Goal: Information Seeking & Learning: Learn about a topic

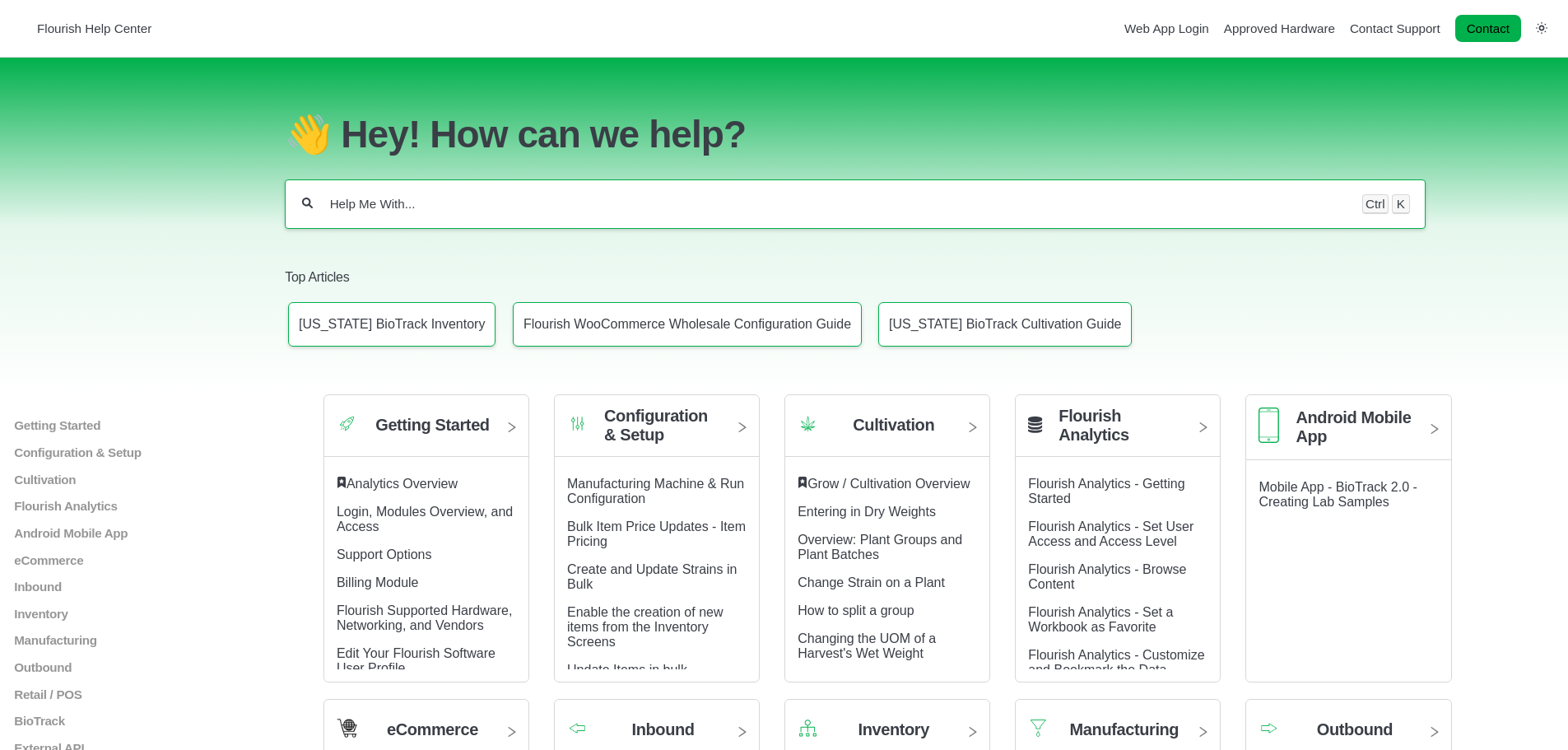
click at [514, 220] on div "Ctrl K" at bounding box center [854, 204] width 1140 height 49
click at [492, 202] on div "Ctrl K" at bounding box center [854, 204] width 1140 height 49
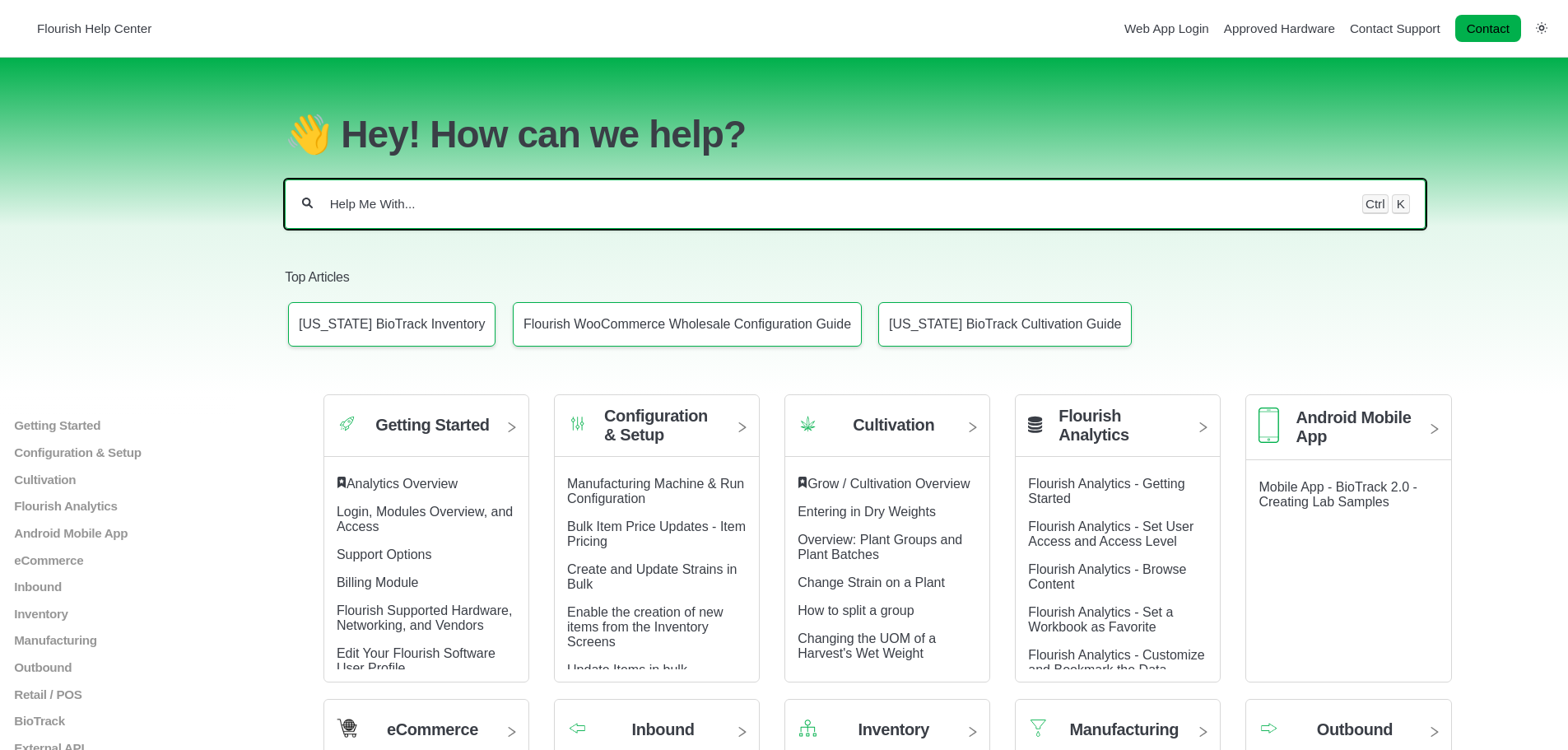
click at [407, 212] on input "Help Me With..." at bounding box center [838, 204] width 1018 height 17
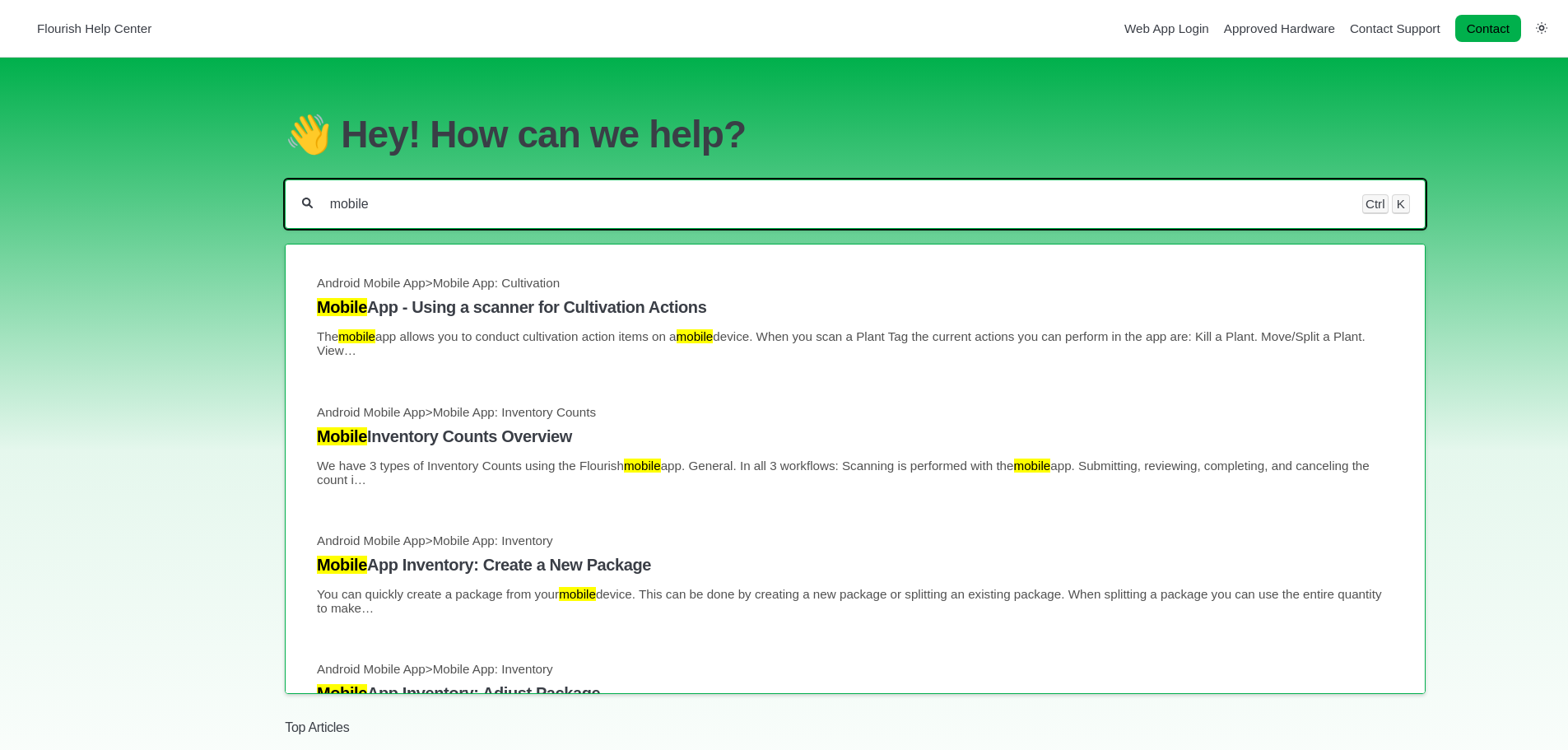
type input "mobile"
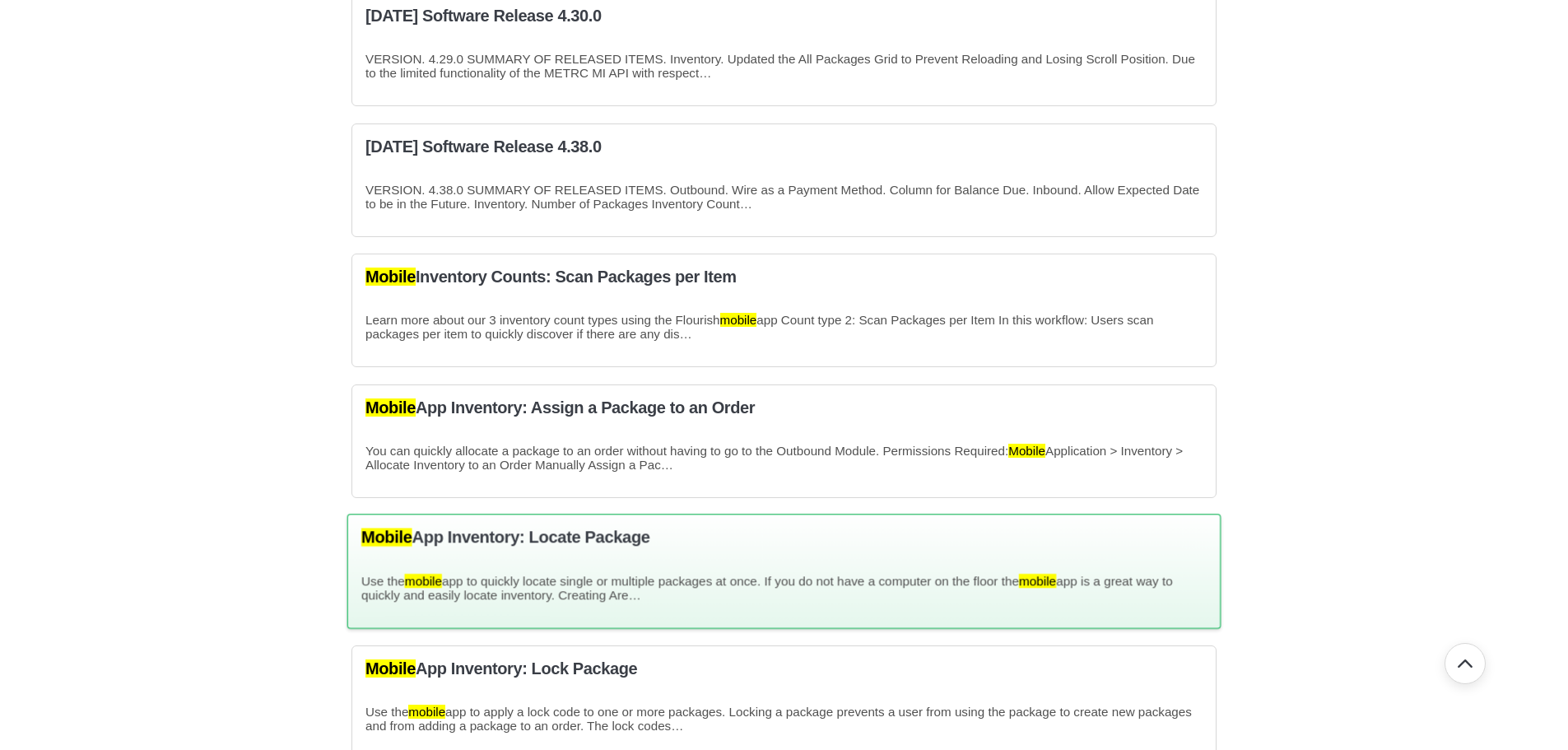
scroll to position [1236, 0]
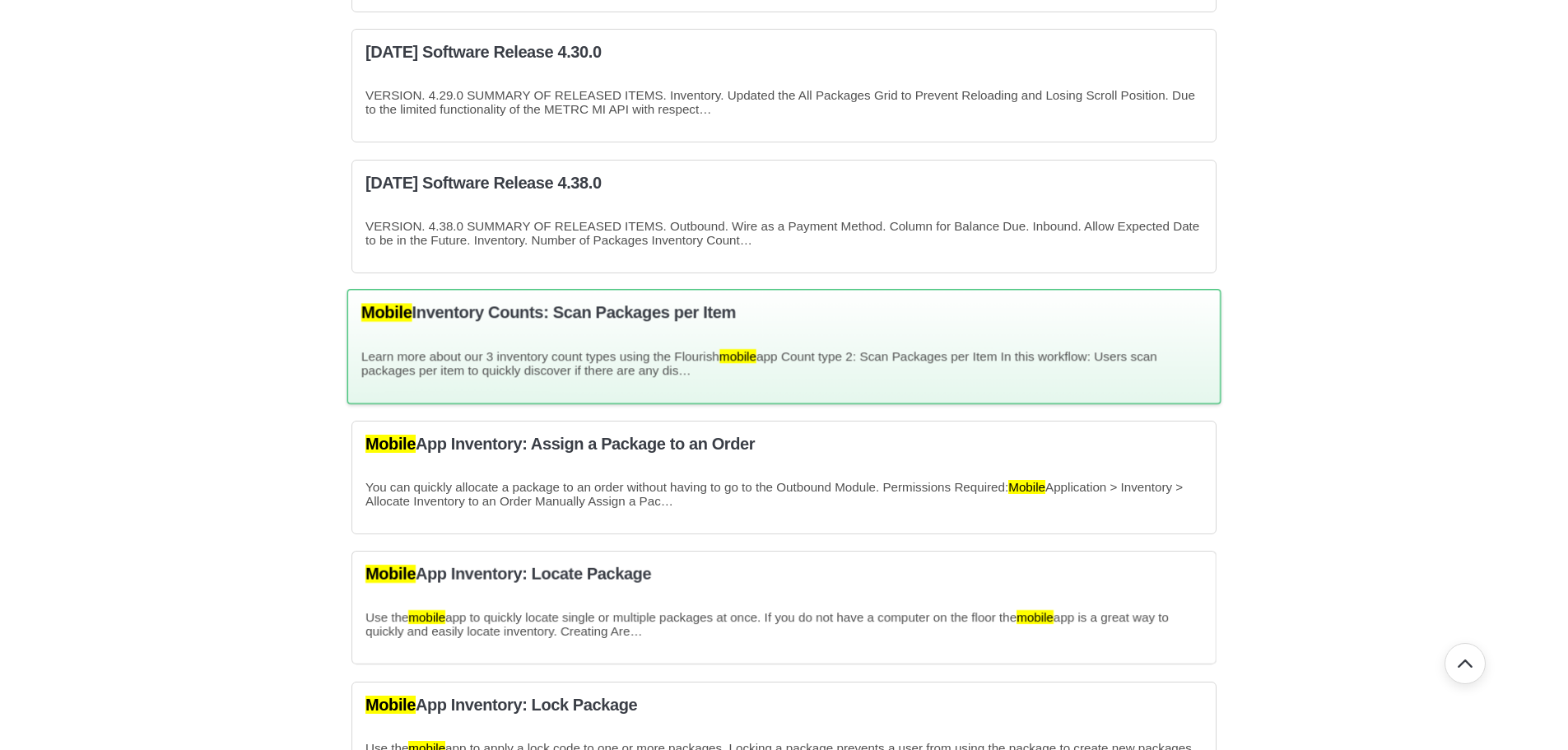
click at [487, 320] on h3 "Mobile Inventory Counts: Scan Packages per Item" at bounding box center [784, 313] width 846 height 19
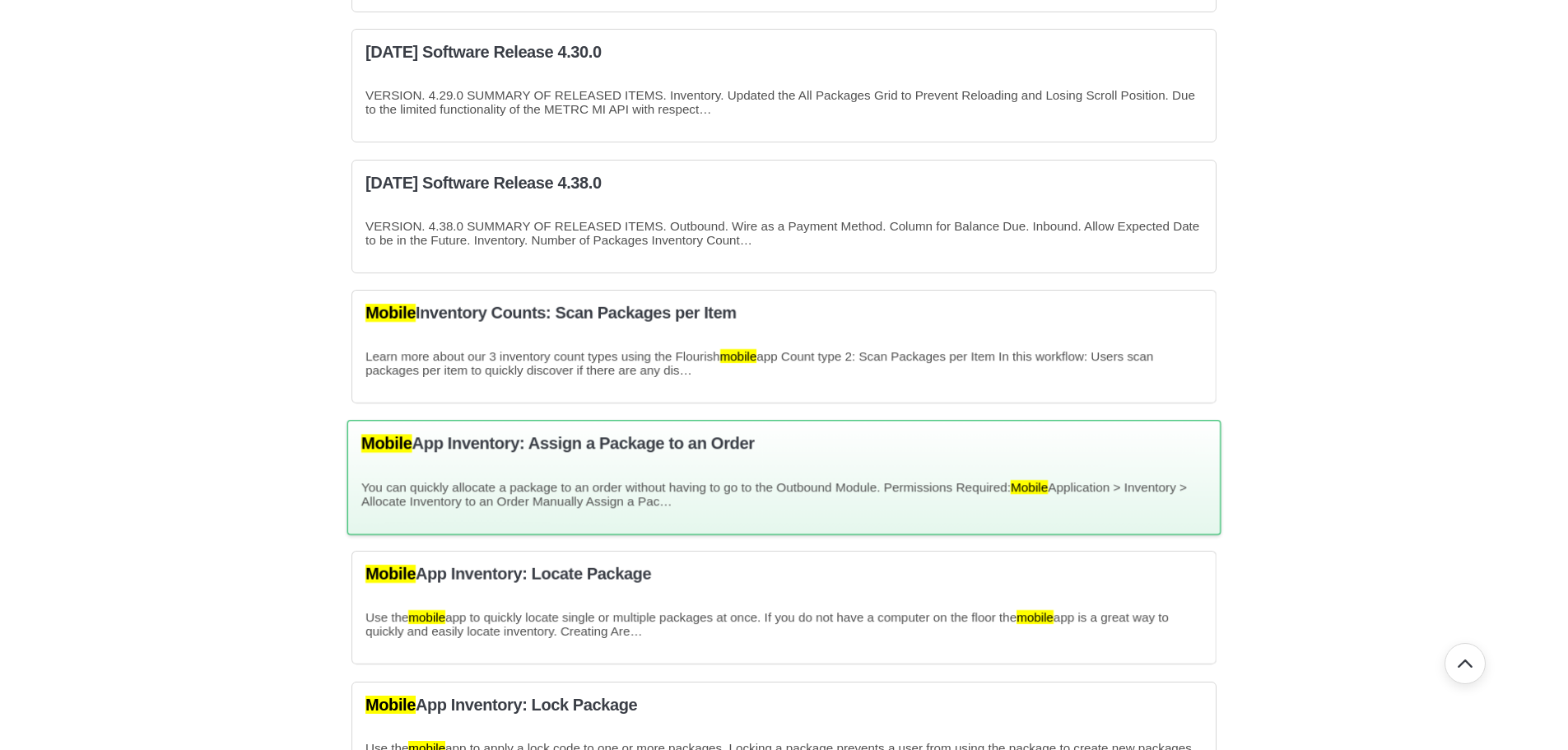
click at [568, 448] on h3 "Mobile App Inventory: Assign a Package to an Order" at bounding box center [784, 443] width 846 height 19
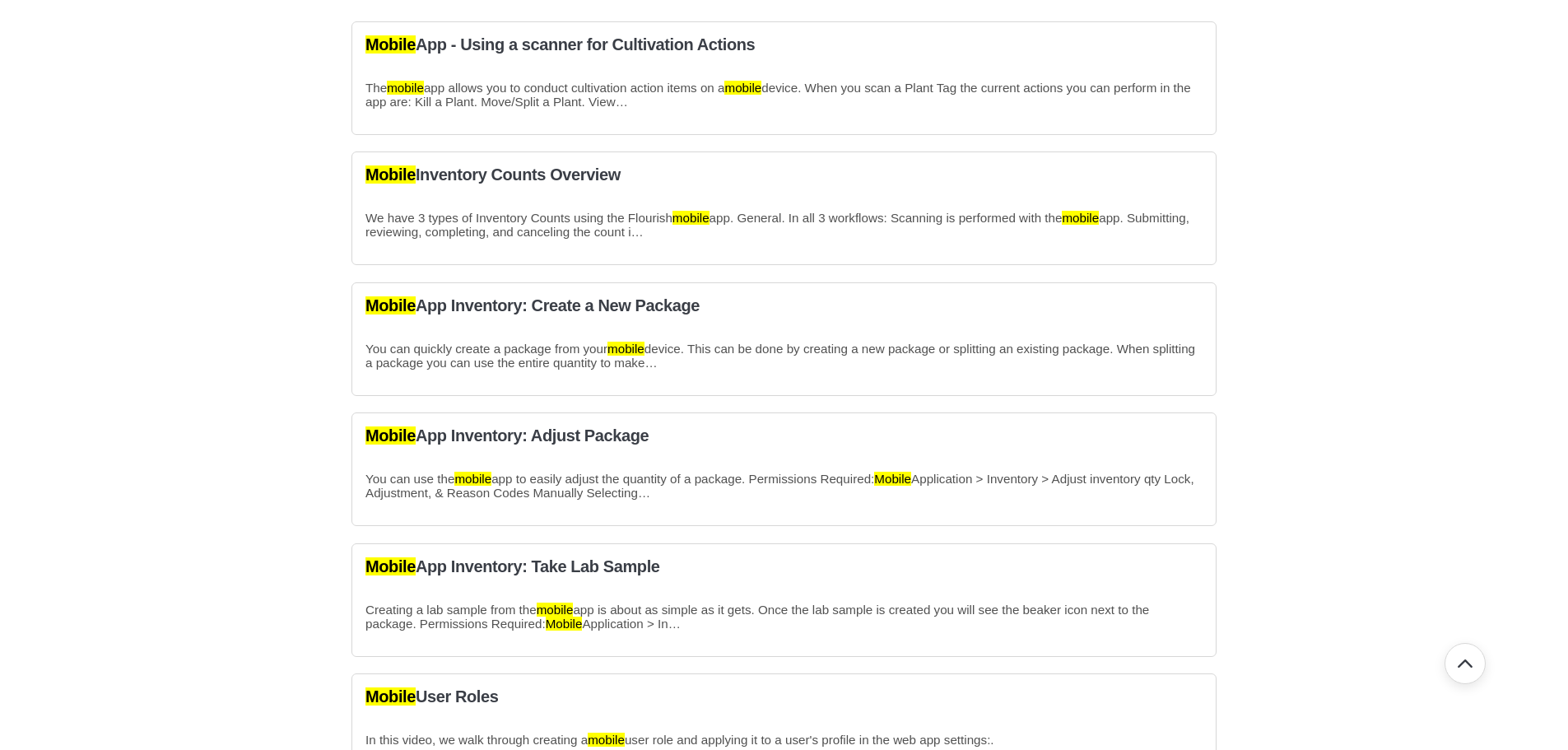
scroll to position [0, 0]
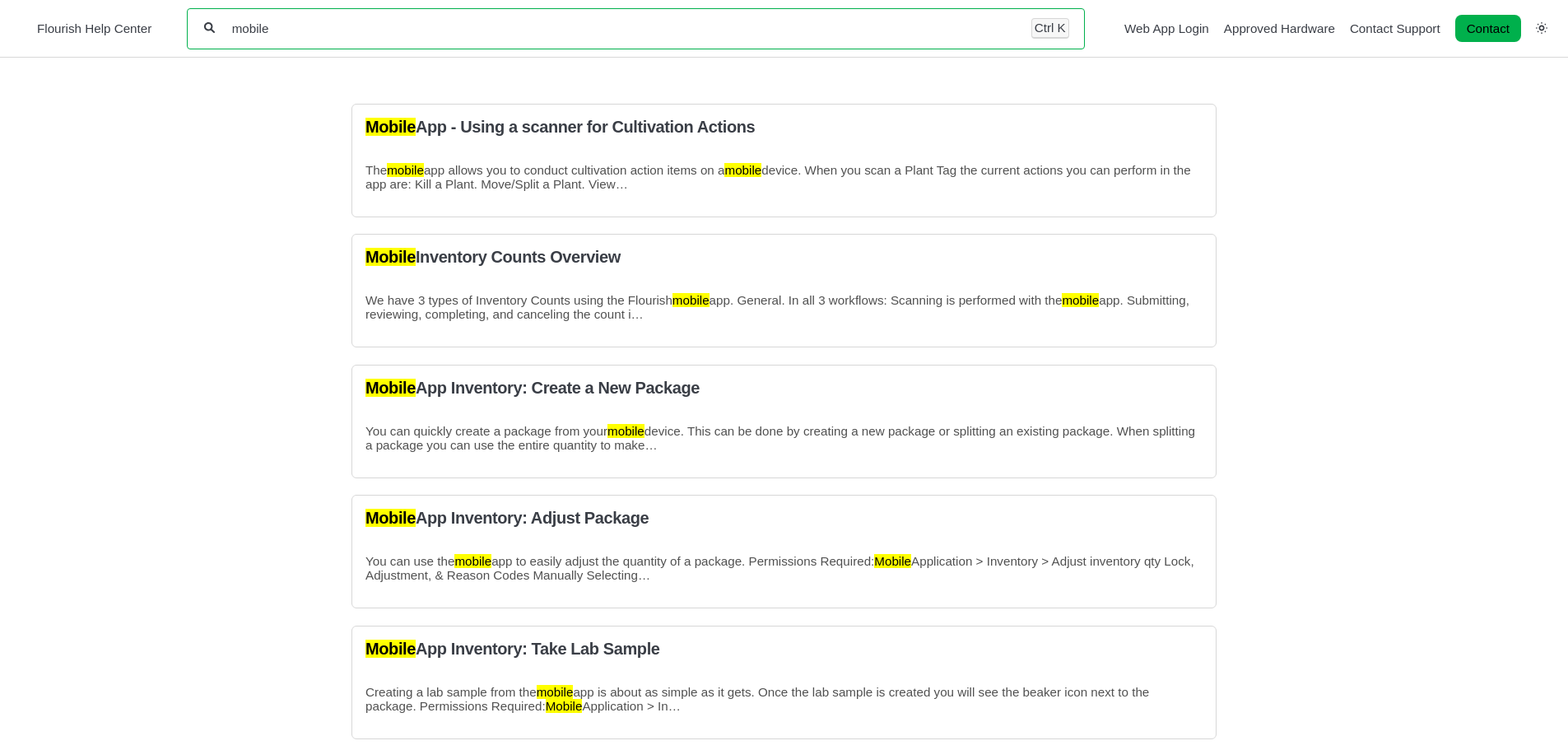
click at [345, 22] on input "mobile" at bounding box center [624, 28] width 786 height 16
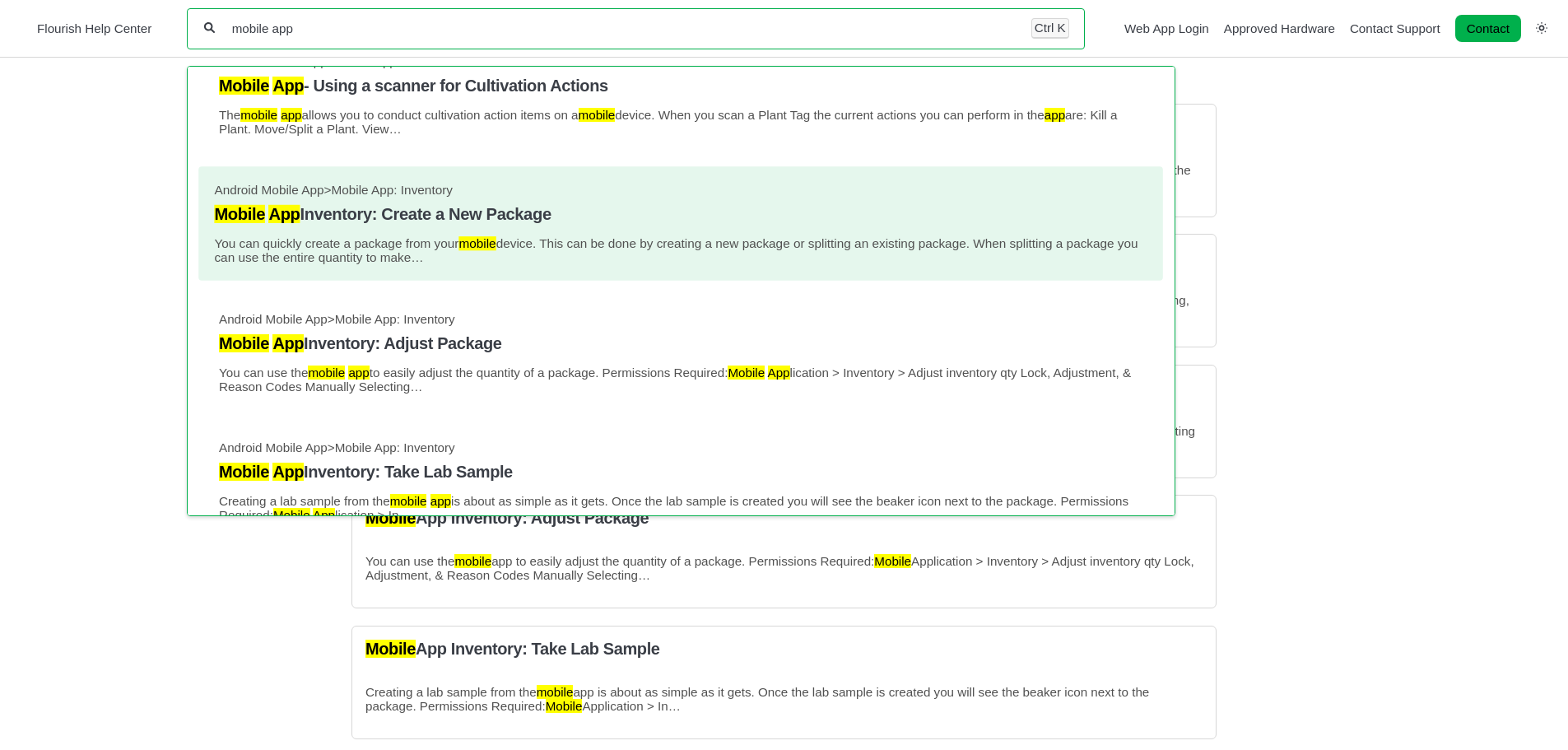
scroll to position [82, 0]
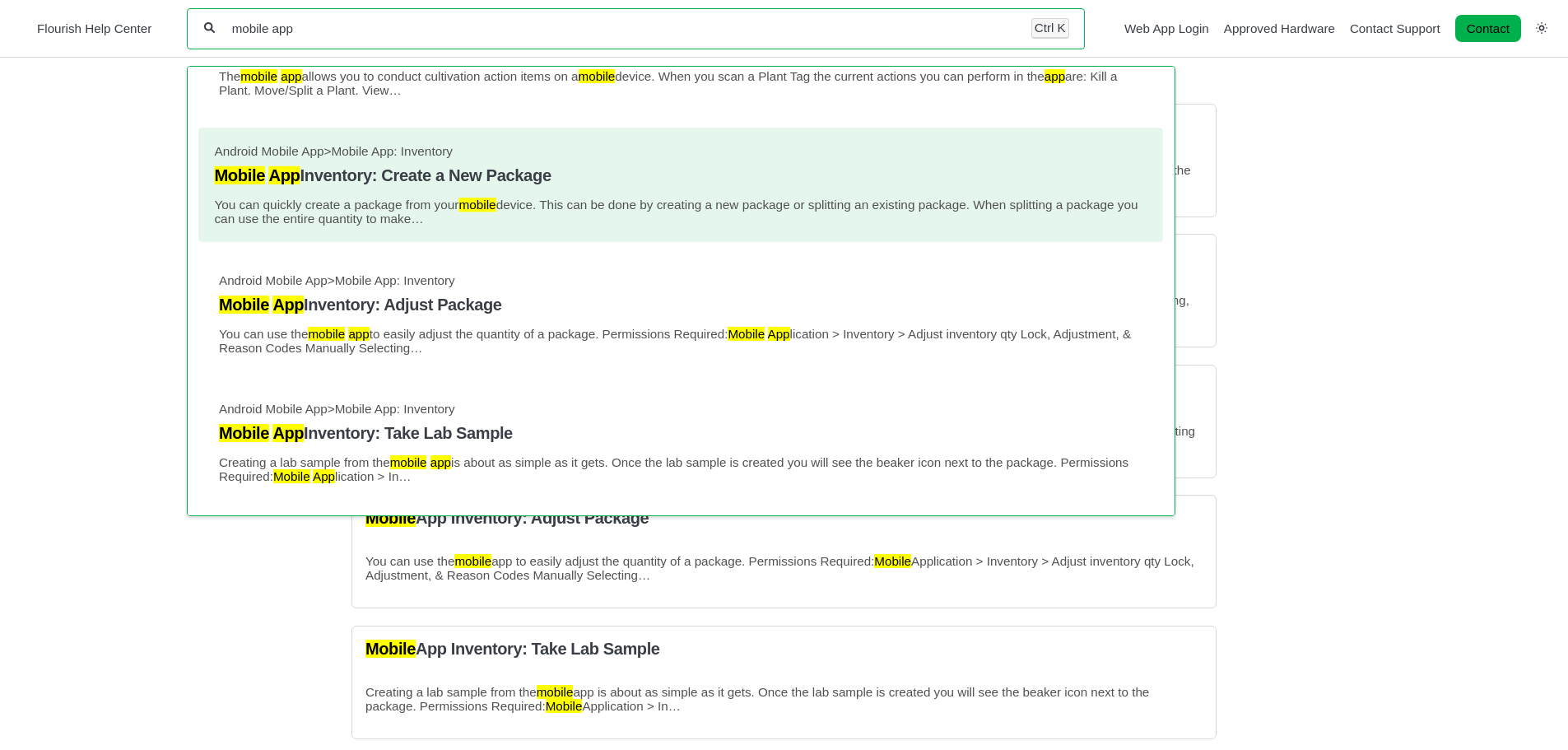
type input "mobile app"
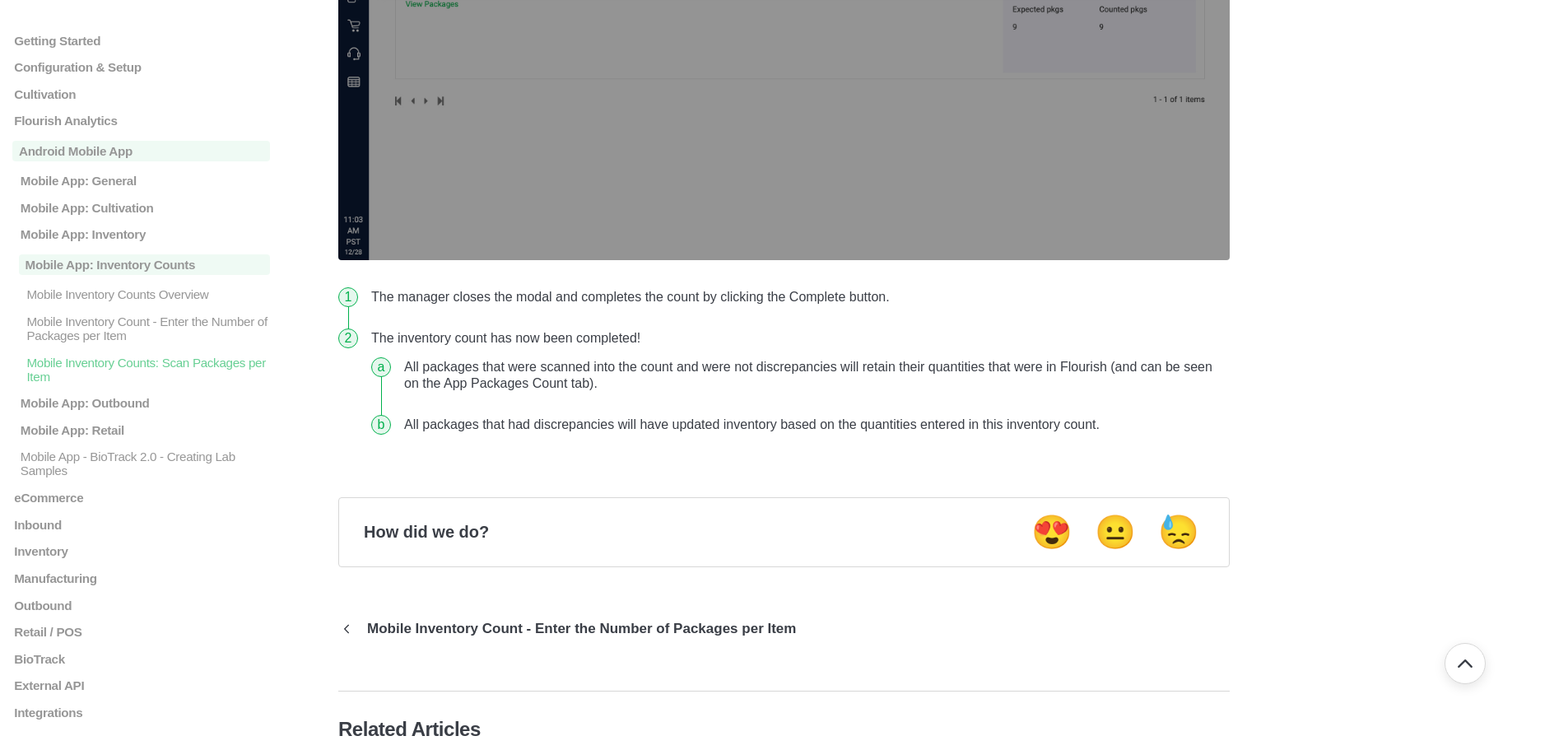
scroll to position [8460, 0]
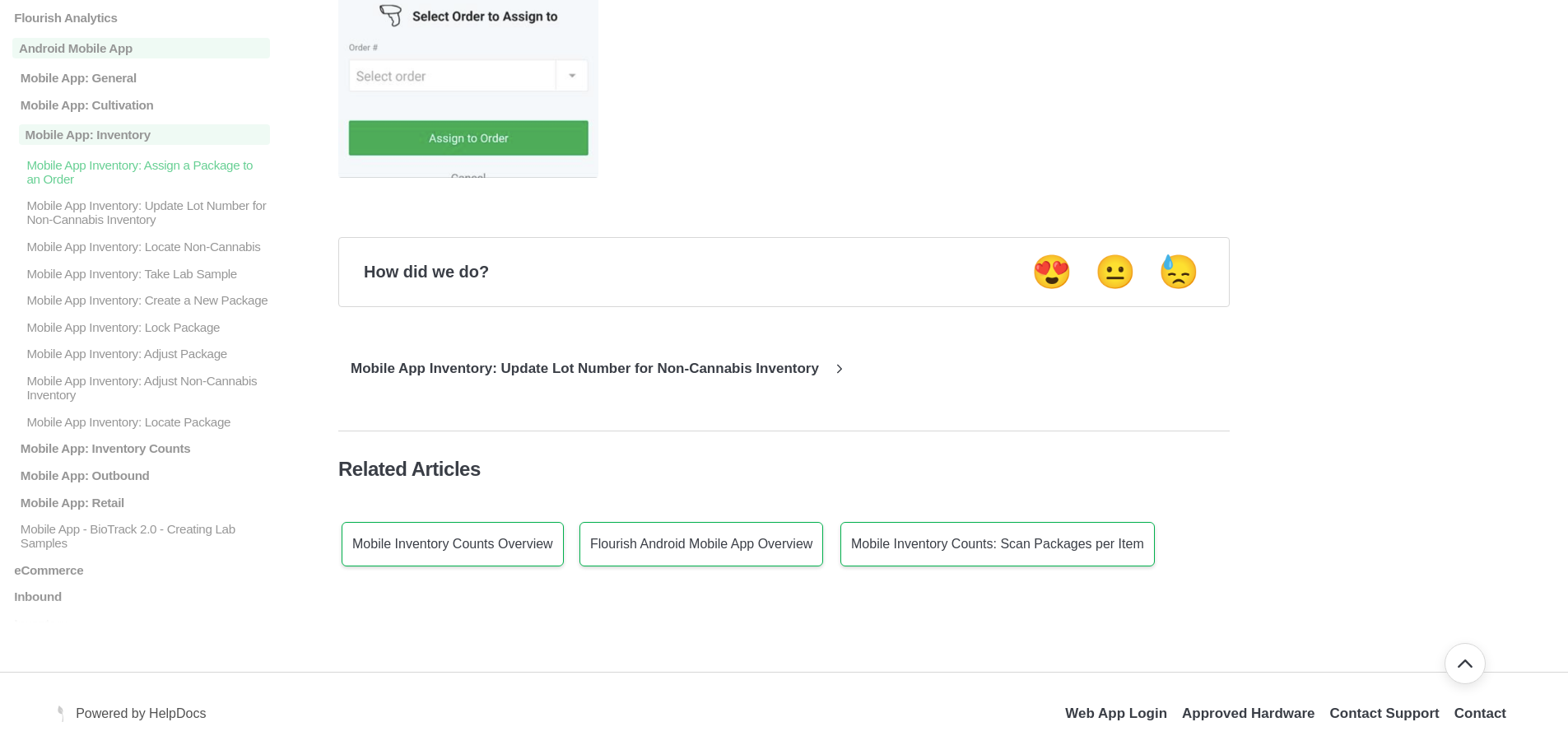
scroll to position [1570, 0]
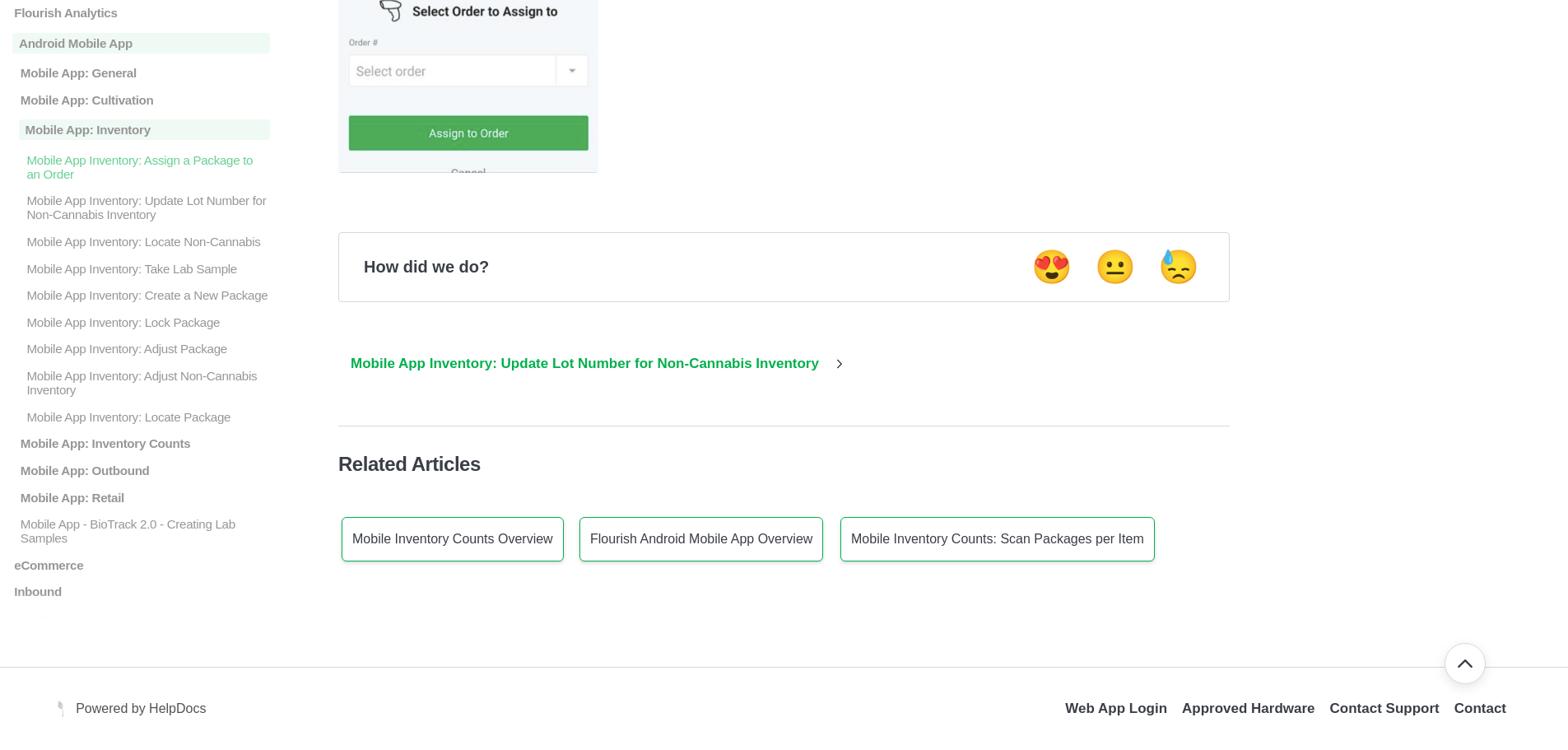
click at [617, 367] on p "Mobile App Inventory: Update Lot Number for Non-Cannabis Inventory" at bounding box center [585, 364] width 493 height 17
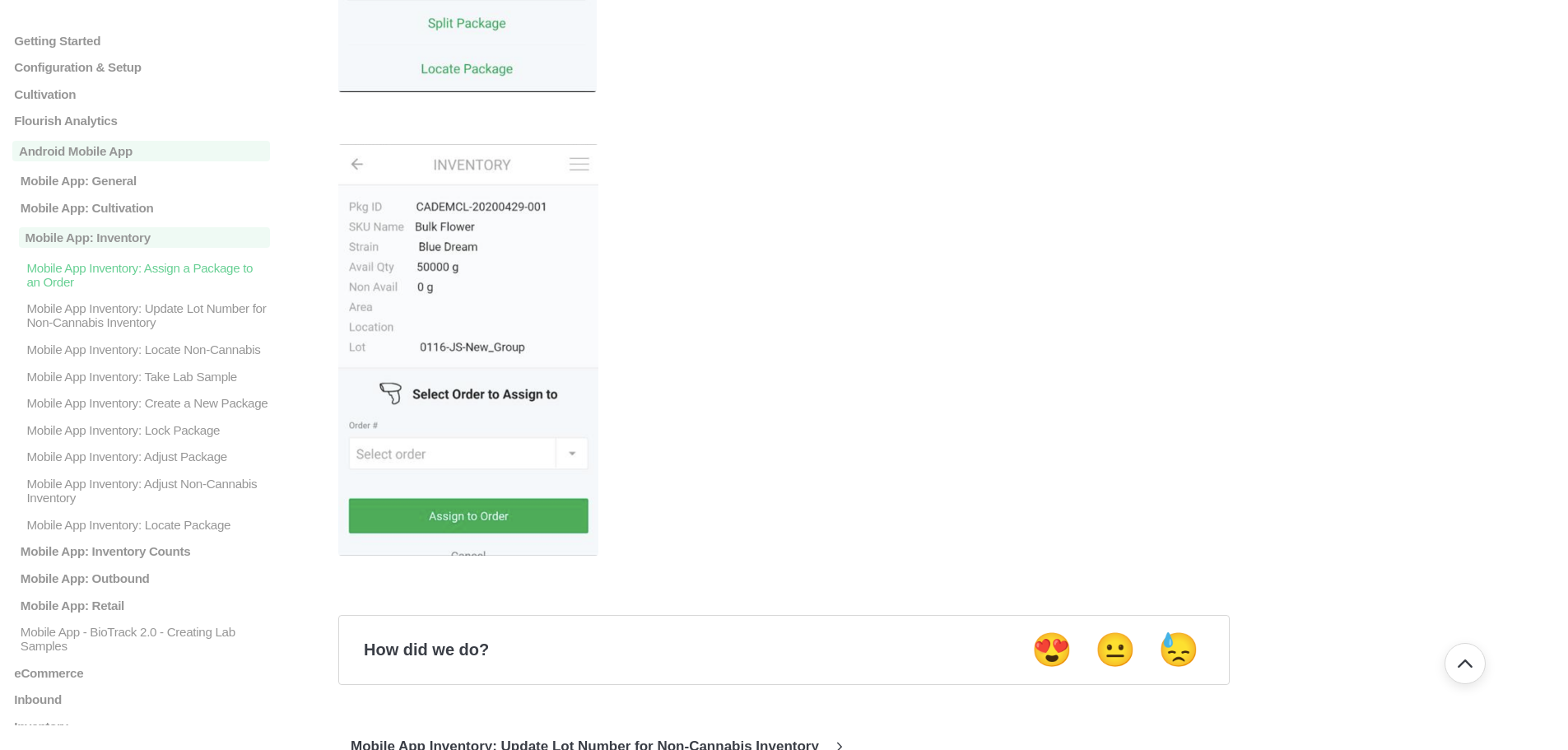
scroll to position [1158, 0]
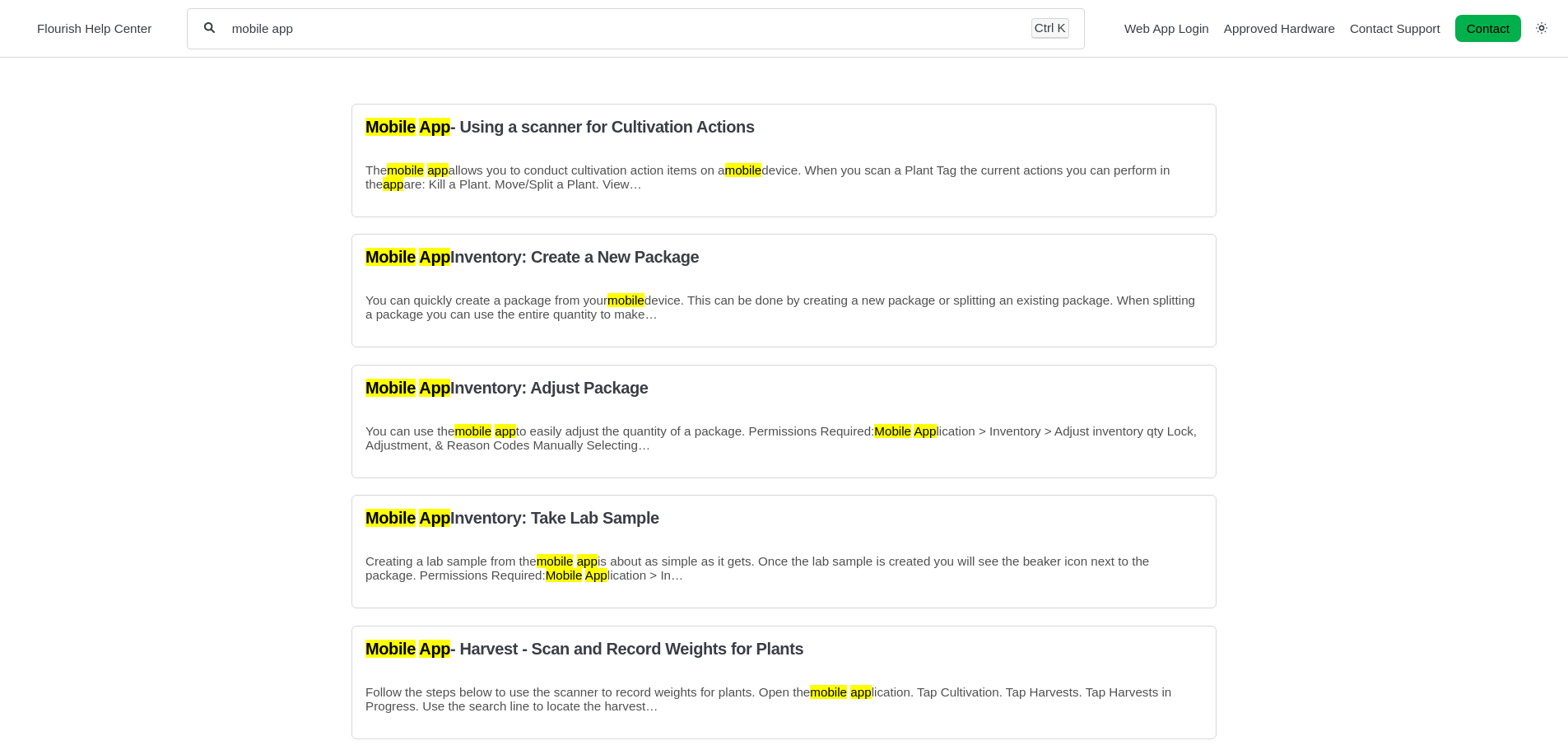
click at [357, 30] on input "mobile app" at bounding box center [624, 28] width 786 height 16
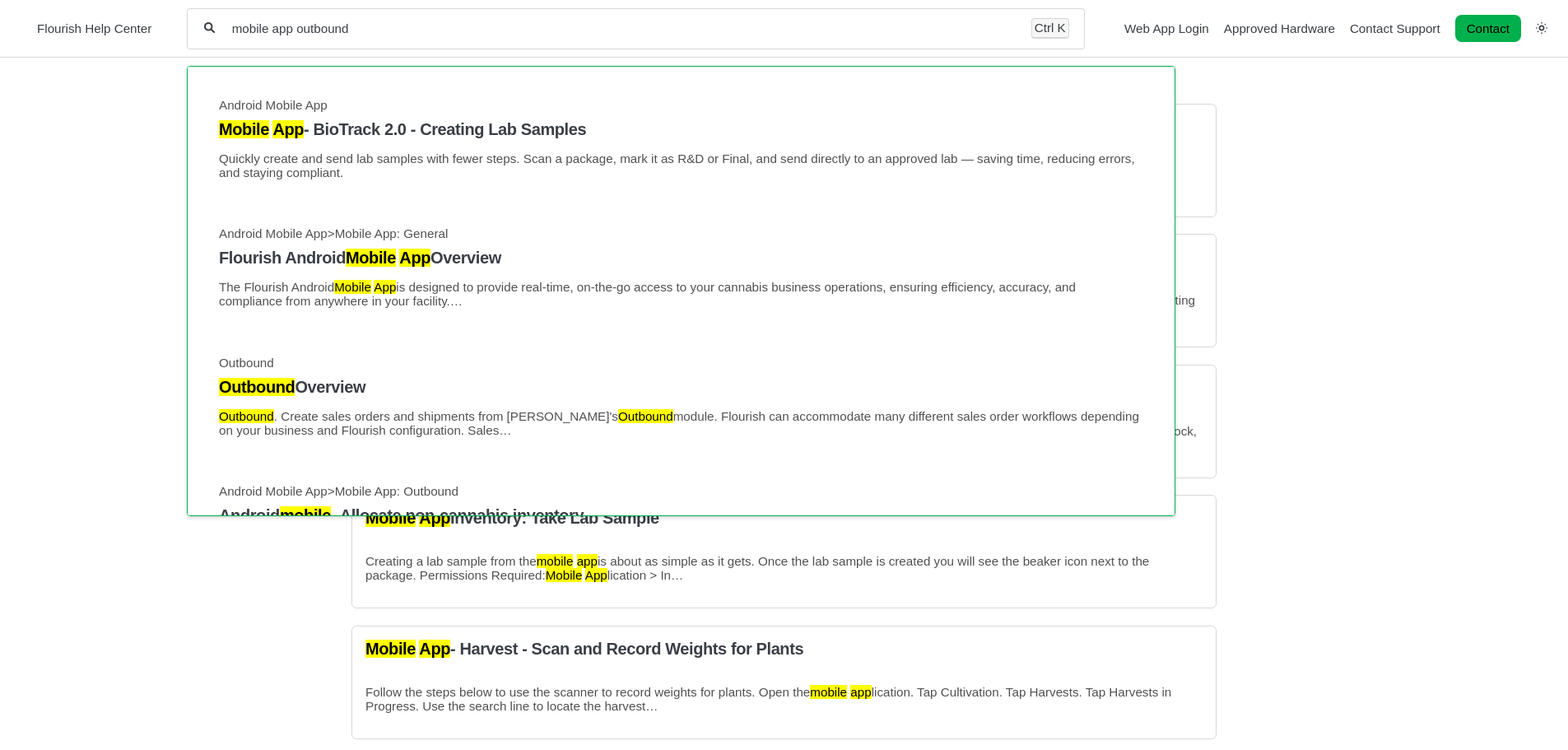
type input "mobile app outbound"
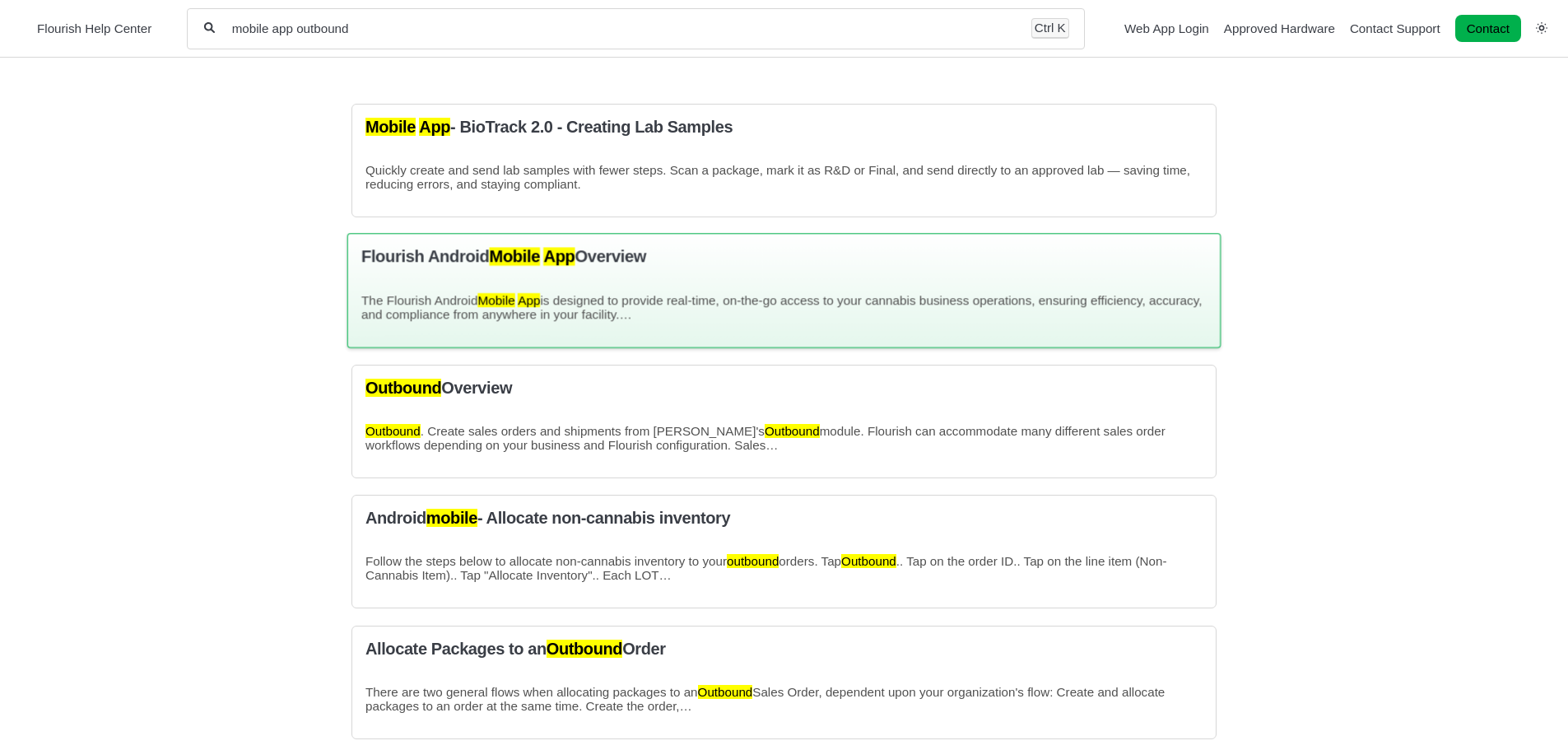
click at [540, 257] on mark "Mobile" at bounding box center [514, 256] width 51 height 19
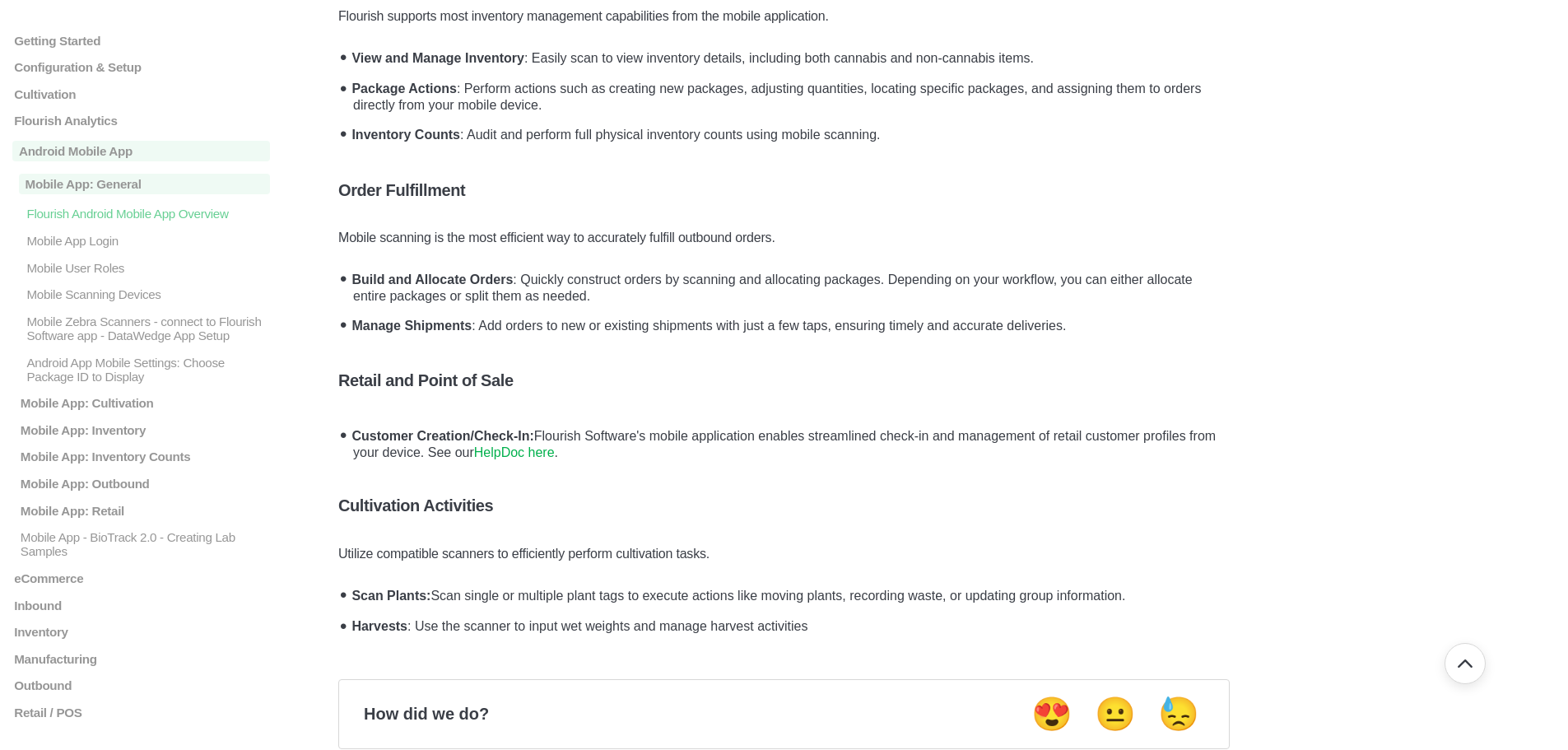
scroll to position [824, 0]
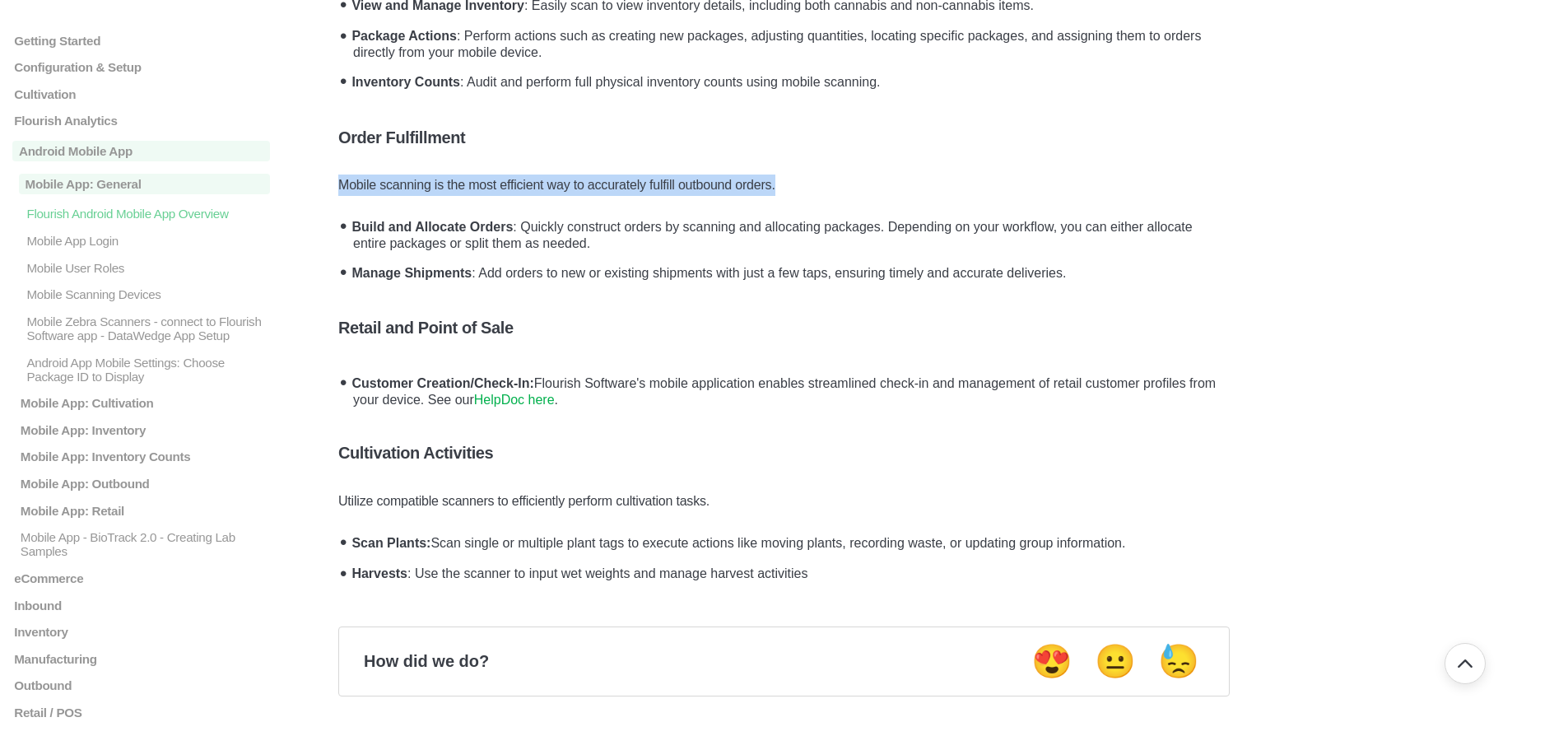
drag, startPoint x: 337, startPoint y: 196, endPoint x: 860, endPoint y: 204, distance: 523.1
click at [860, 204] on main "Getting Started Login, Modules Overview, and Access Analytics Overview Support …" at bounding box center [784, 155] width 1568 height 1843
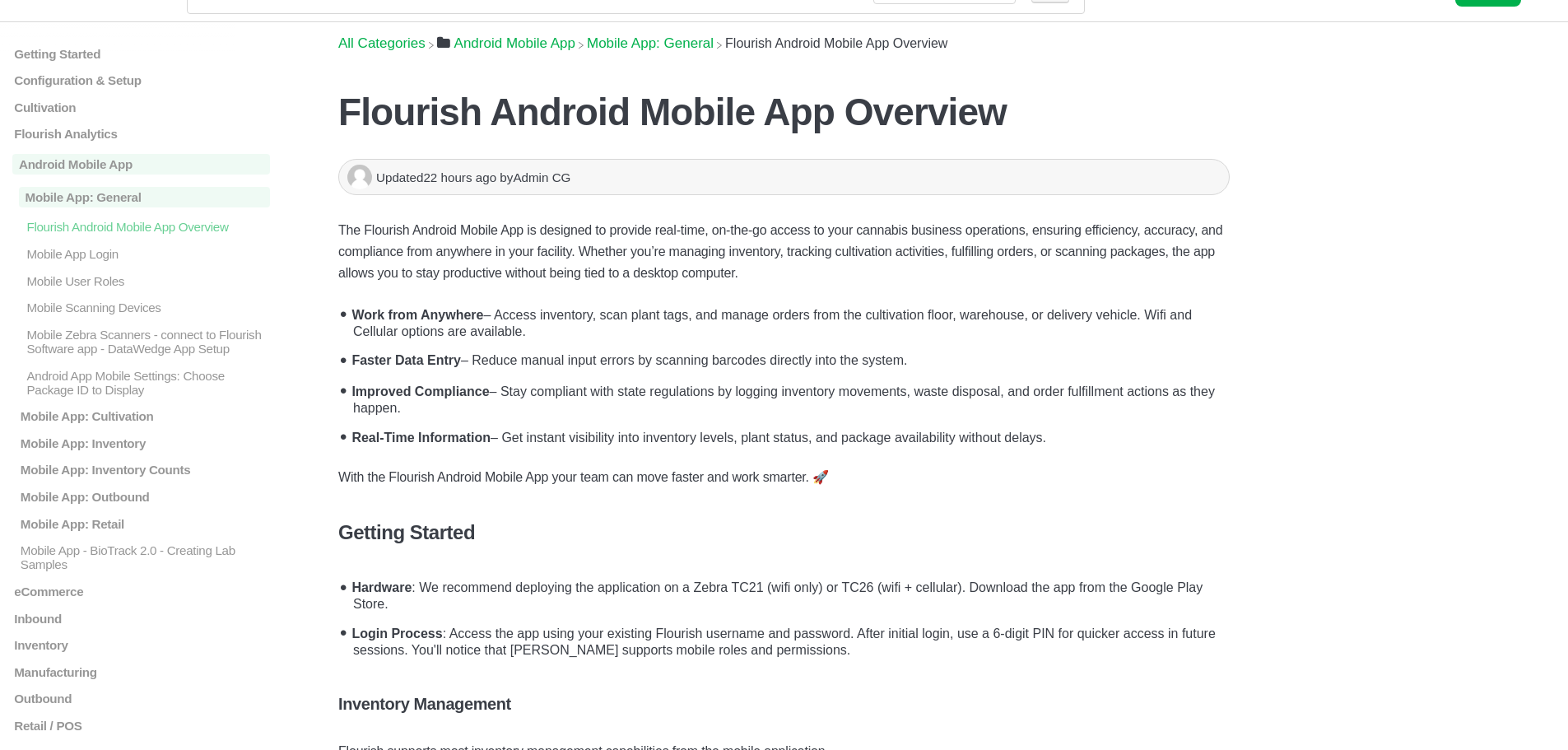
scroll to position [19, 0]
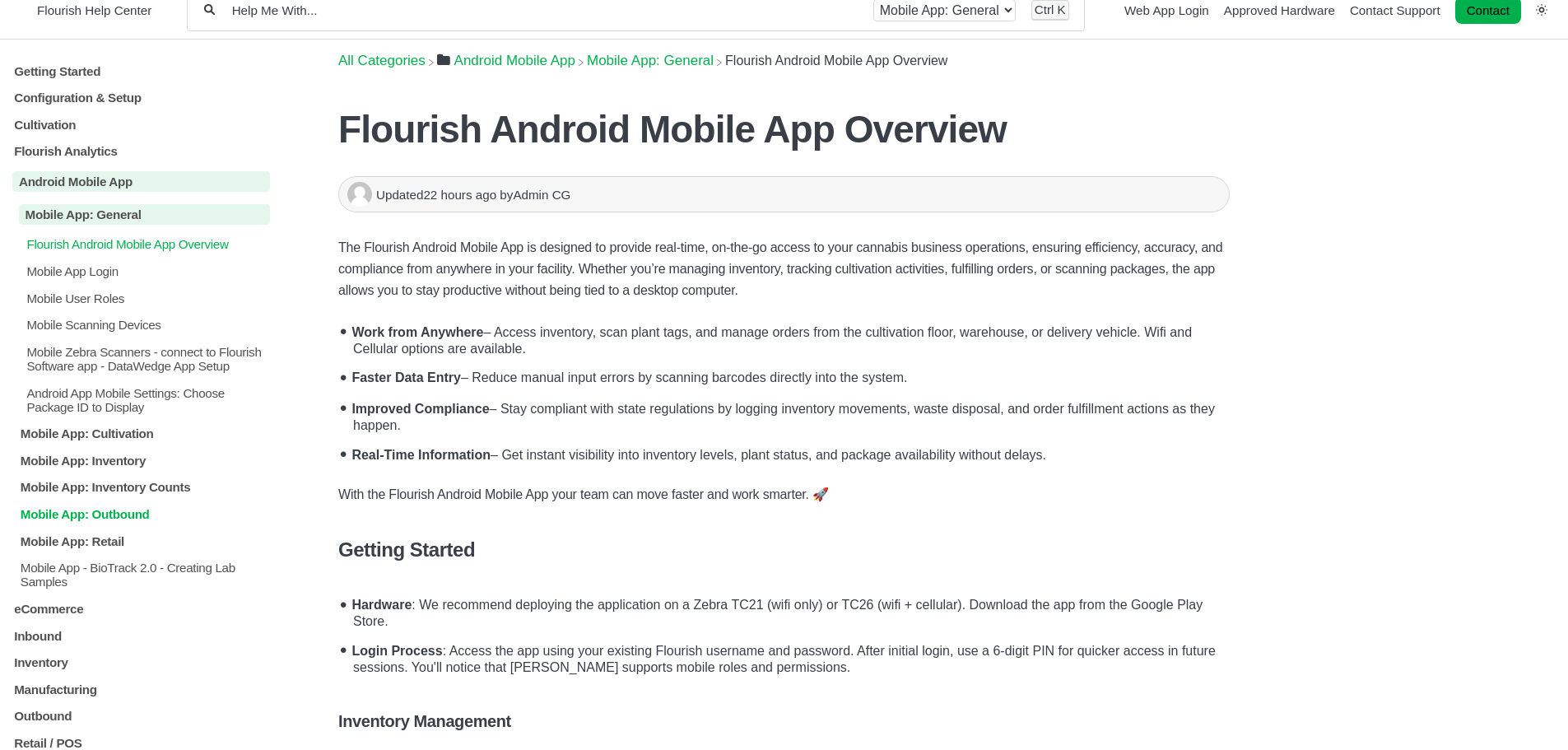
click at [147, 522] on p "Mobile App: Outbound" at bounding box center [144, 515] width 251 height 14
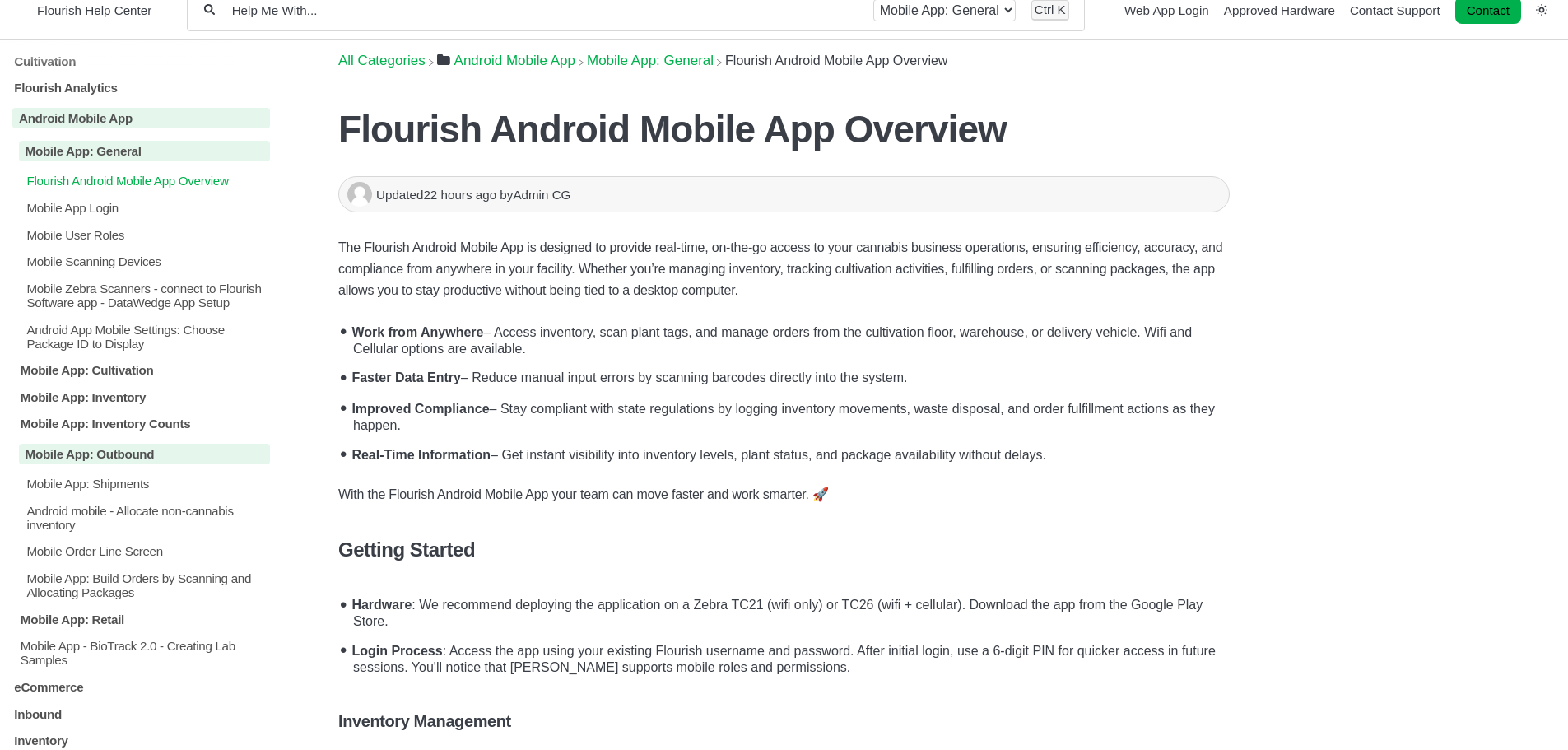
scroll to position [82, 0]
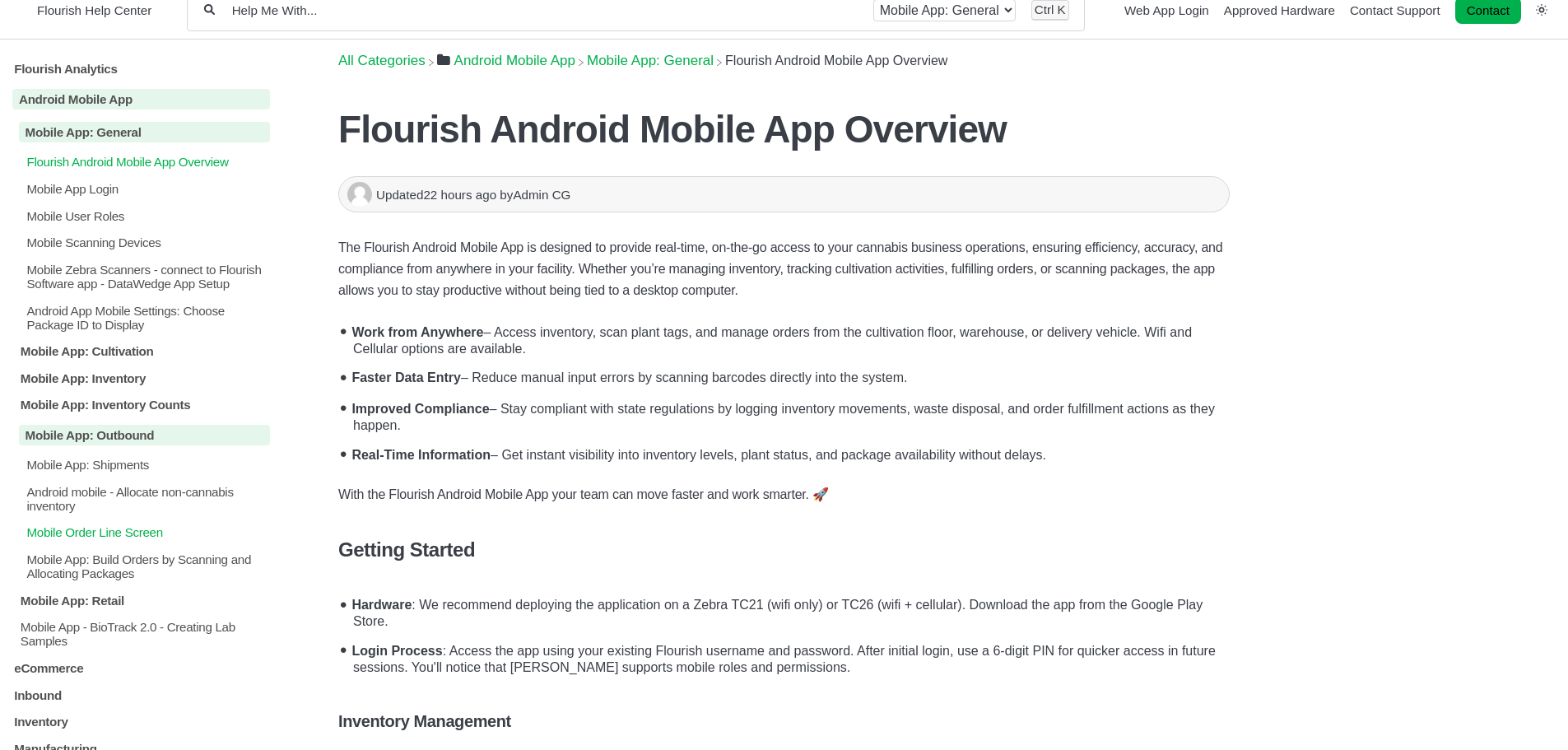
click at [74, 539] on p "Mobile Order Line Screen" at bounding box center [147, 532] width 246 height 14
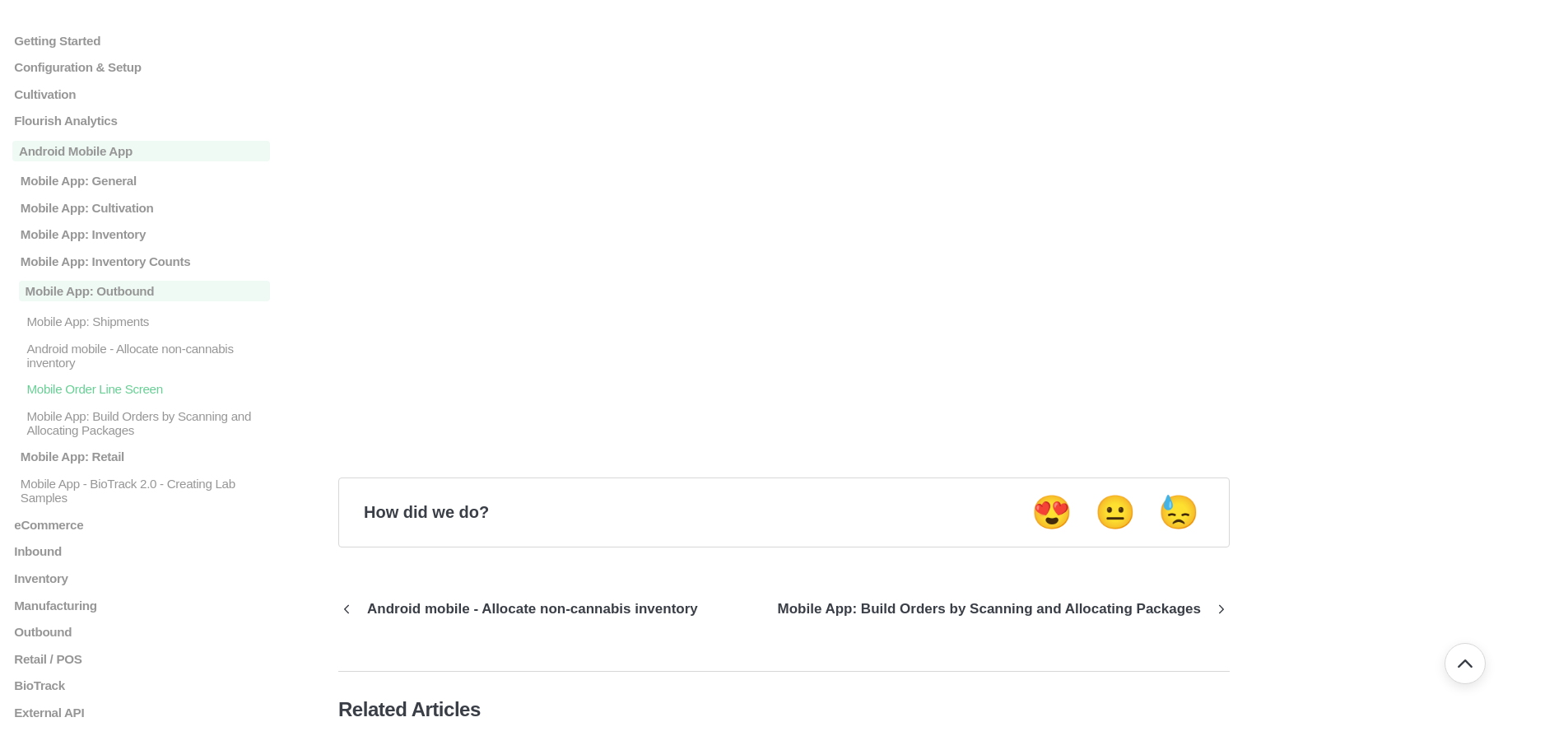
scroll to position [144, 0]
